Goal: Information Seeking & Learning: Understand process/instructions

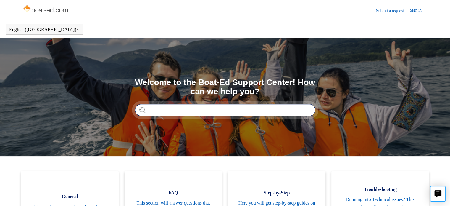
click at [164, 113] on input "Search" at bounding box center [225, 110] width 181 height 12
type input "*********"
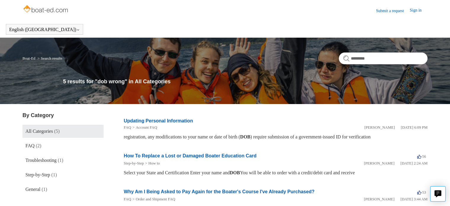
click at [156, 120] on link "Updating Personal Information" at bounding box center [158, 120] width 69 height 5
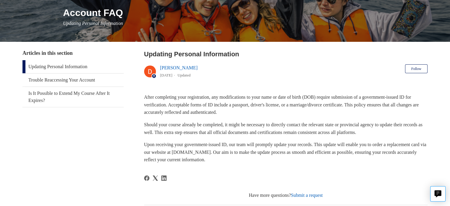
scroll to position [74, 0]
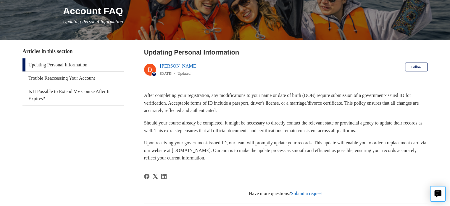
click at [321, 192] on link "Submit a request" at bounding box center [307, 193] width 32 height 5
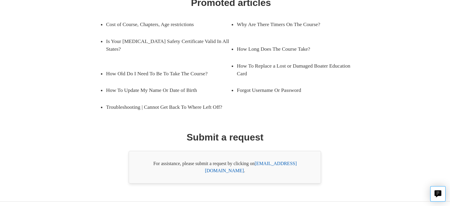
scroll to position [105, 0]
click at [271, 164] on link "support@boat-ed.com" at bounding box center [251, 166] width 92 height 12
click at [270, 162] on link "support@boat-ed.com" at bounding box center [251, 166] width 92 height 12
click at [290, 160] on link "support@boat-ed.com" at bounding box center [251, 166] width 92 height 12
click at [265, 161] on link "support@boat-ed.com" at bounding box center [251, 166] width 92 height 12
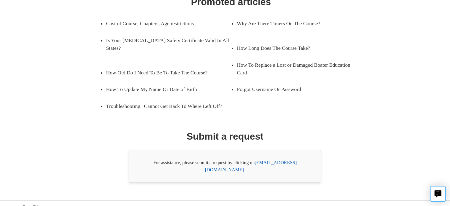
click at [265, 161] on link "support@boat-ed.com" at bounding box center [251, 166] width 92 height 12
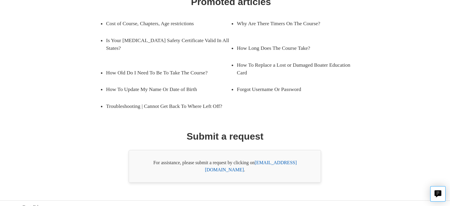
click at [286, 162] on link "support@boat-ed.com" at bounding box center [251, 166] width 92 height 12
click at [267, 163] on link "support@boat-ed.com" at bounding box center [251, 166] width 92 height 12
click at [283, 164] on link "support@boat-ed.com" at bounding box center [251, 166] width 92 height 12
click at [133, 84] on link "How To Update My Name Or Date of Birth" at bounding box center [164, 89] width 116 height 17
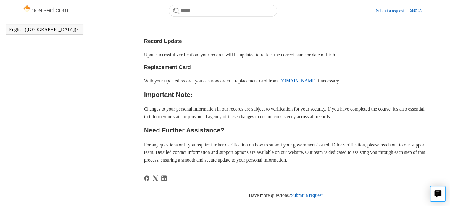
scroll to position [293, 0]
click at [437, 193] on icon "Live chat" at bounding box center [438, 193] width 3 height 2
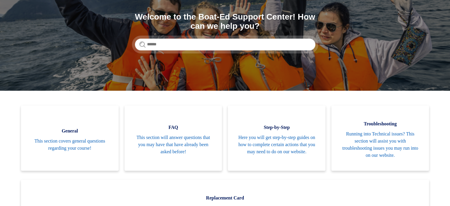
scroll to position [72, 0]
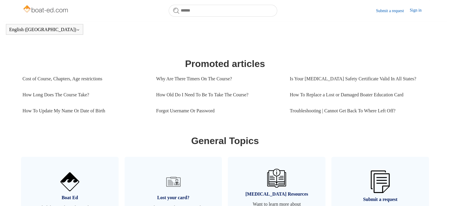
scroll to position [238, 0]
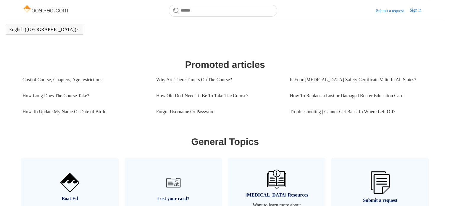
drag, startPoint x: 449, startPoint y: 134, endPoint x: 448, endPoint y: 156, distance: 21.6
click at [448, 156] on main "Boat-Ed Search Welcome to the Boat-Ed Support Center! How can we help you? Cate…" at bounding box center [225, 124] width 450 height 682
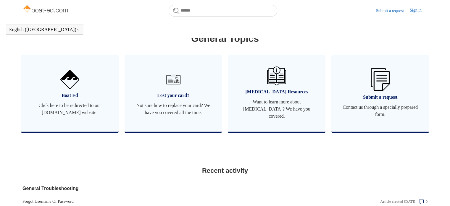
scroll to position [337, 0]
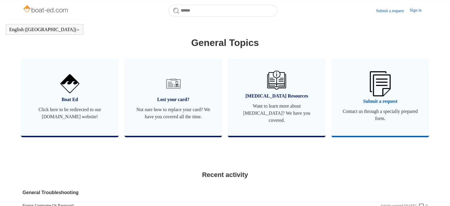
click at [378, 92] on img at bounding box center [380, 83] width 21 height 25
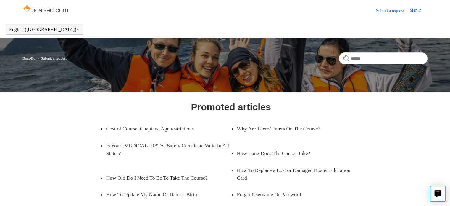
click at [378, 92] on div "Boat-Ed Submit a request" at bounding box center [225, 65] width 450 height 55
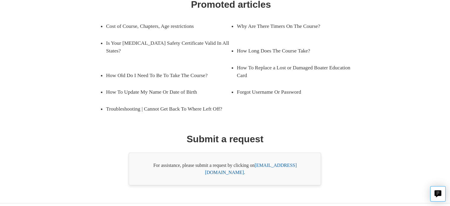
scroll to position [103, 0]
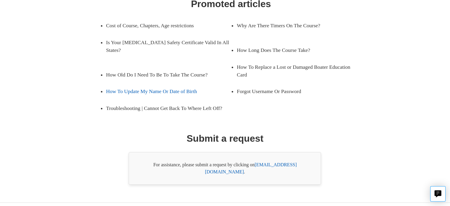
click at [156, 83] on link "How To Update My Name Or Date of Birth" at bounding box center [164, 91] width 116 height 17
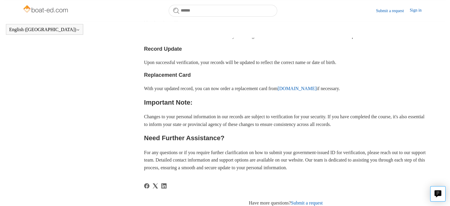
scroll to position [285, 0]
